Goal: Obtain resource: Obtain resource

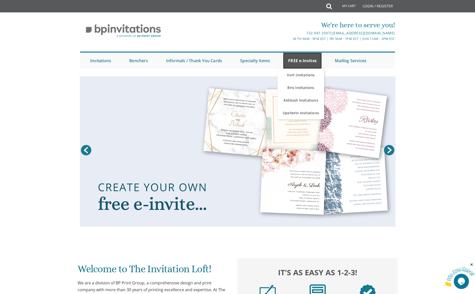
click at [304, 63] on link "FREE e-Invites" at bounding box center [302, 61] width 39 height 16
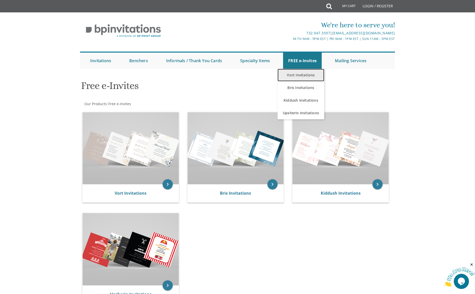
click at [301, 76] on link "Vort Invitations" at bounding box center [300, 75] width 47 height 13
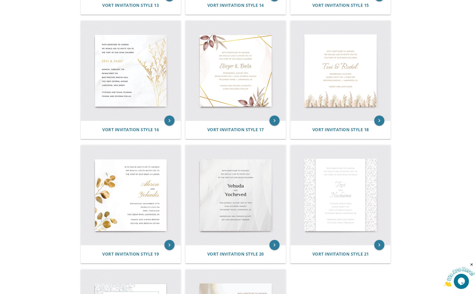
scroll to position [688, 0]
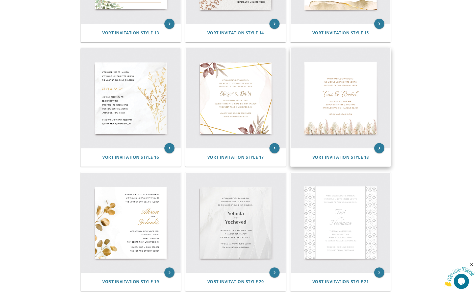
click at [341, 129] on img at bounding box center [341, 98] width 100 height 100
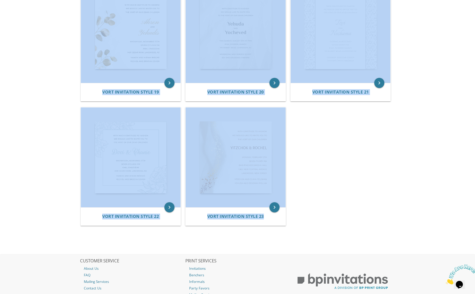
drag, startPoint x: 57, startPoint y: 89, endPoint x: 420, endPoint y: 251, distance: 397.4
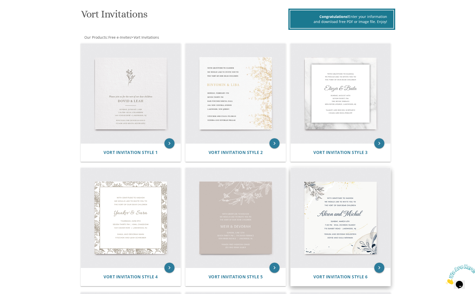
scroll to position [0, 0]
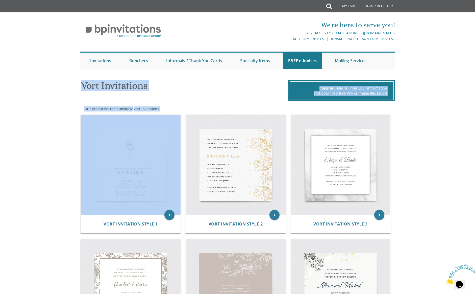
drag, startPoint x: 64, startPoint y: 90, endPoint x: 172, endPoint y: 106, distance: 109.5
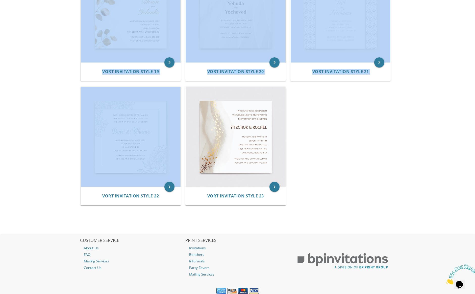
scroll to position [916, 0]
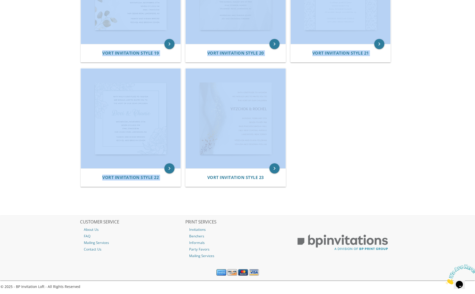
drag, startPoint x: 55, startPoint y: 88, endPoint x: 339, endPoint y: 127, distance: 286.9
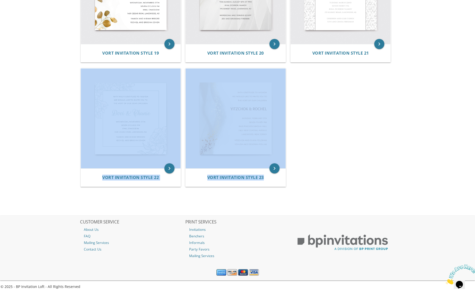
drag, startPoint x: 319, startPoint y: 185, endPoint x: 28, endPoint y: 87, distance: 307.2
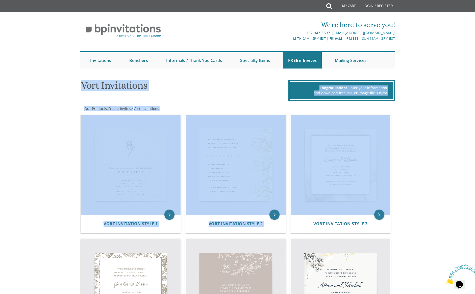
scroll to position [0, 0]
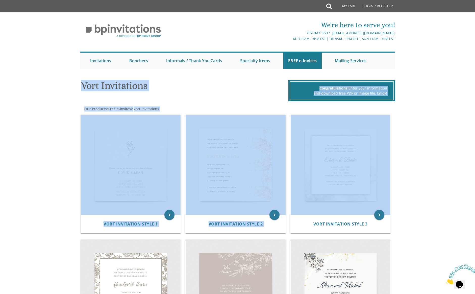
drag, startPoint x: 83, startPoint y: 85, endPoint x: 442, endPoint y: 178, distance: 371.4
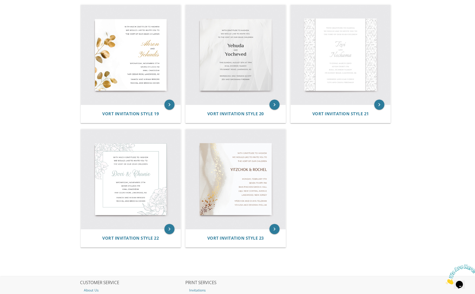
scroll to position [916, 0]
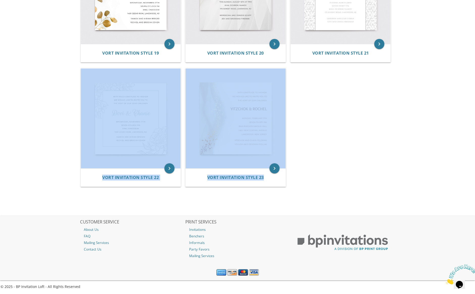
drag, startPoint x: 271, startPoint y: 179, endPoint x: 37, endPoint y: 135, distance: 238.4
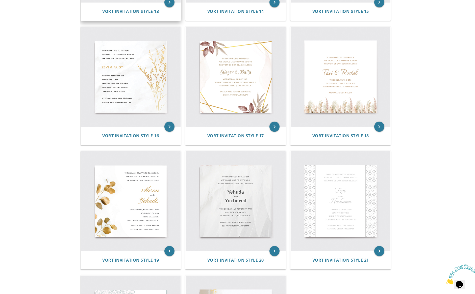
scroll to position [708, 0]
